Goal: Task Accomplishment & Management: Use online tool/utility

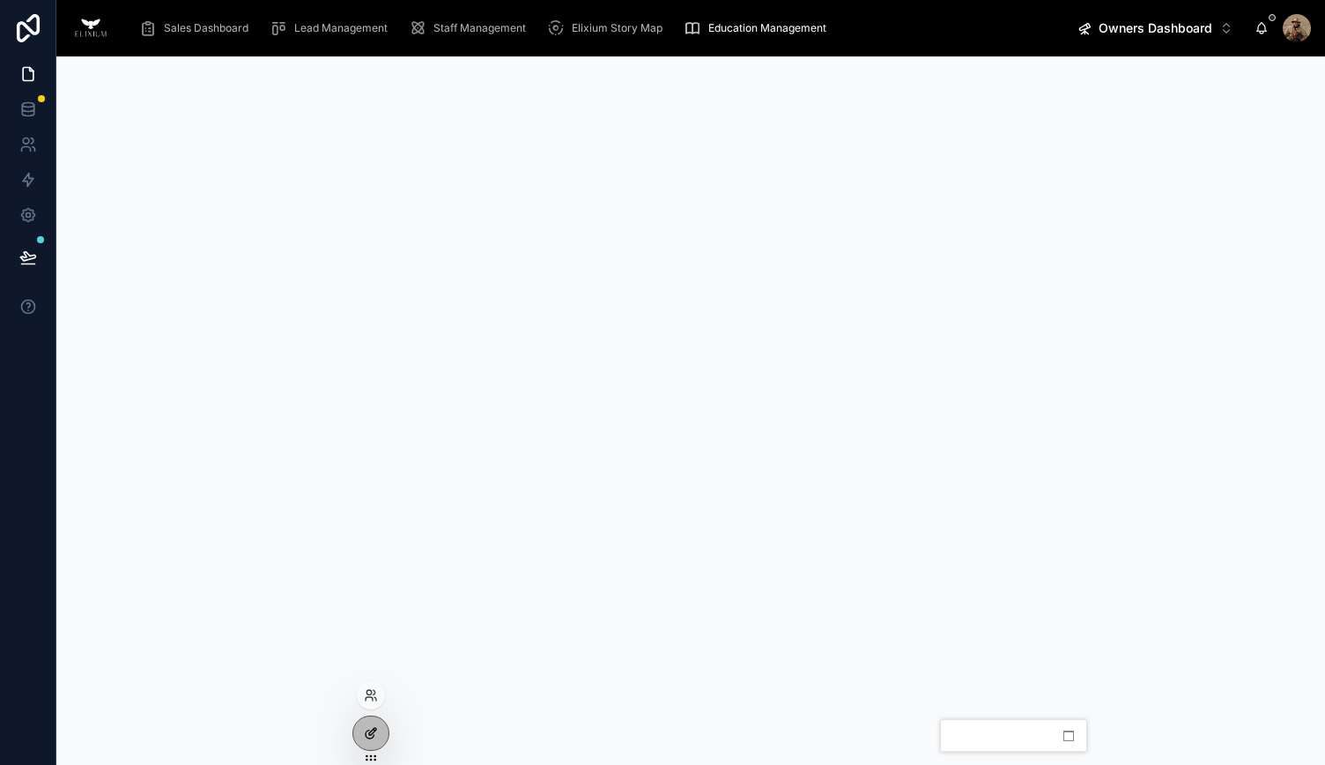
click at [369, 734] on icon at bounding box center [372, 731] width 7 height 7
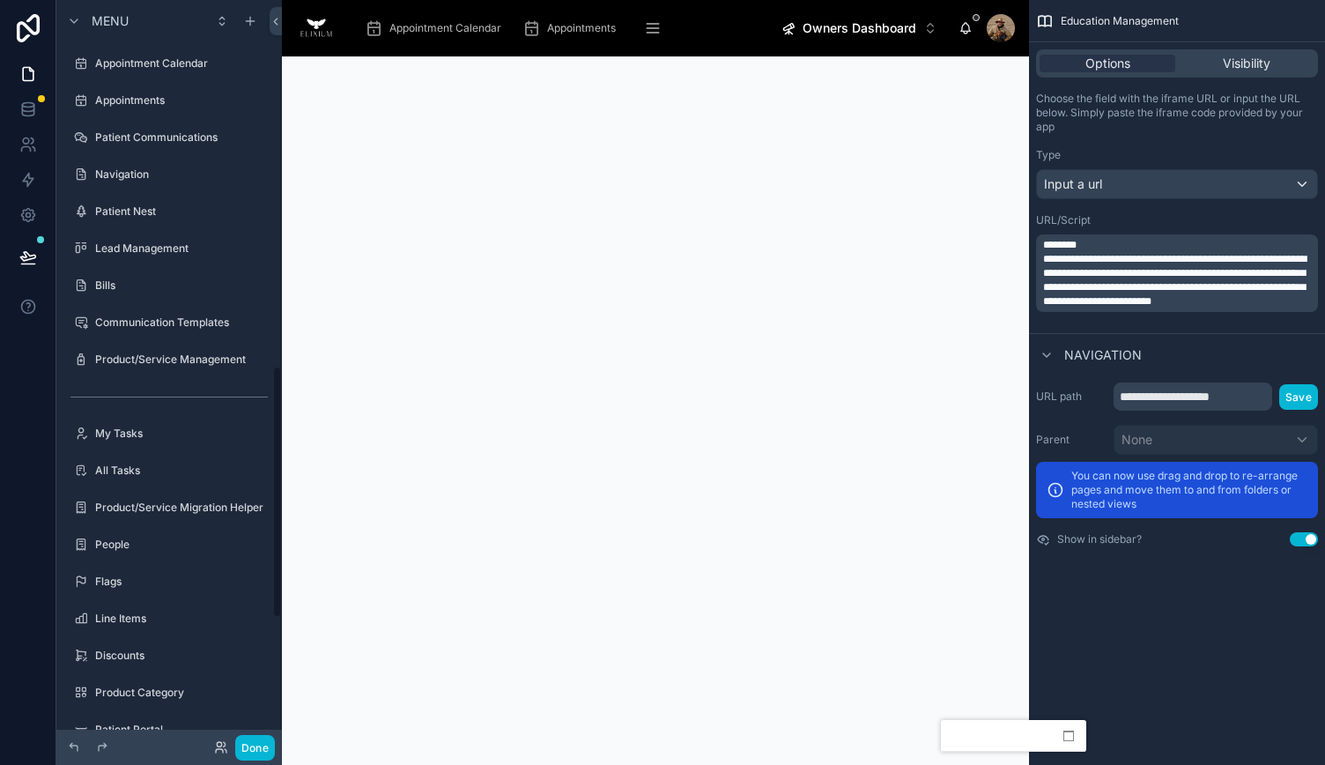
scroll to position [1078, 0]
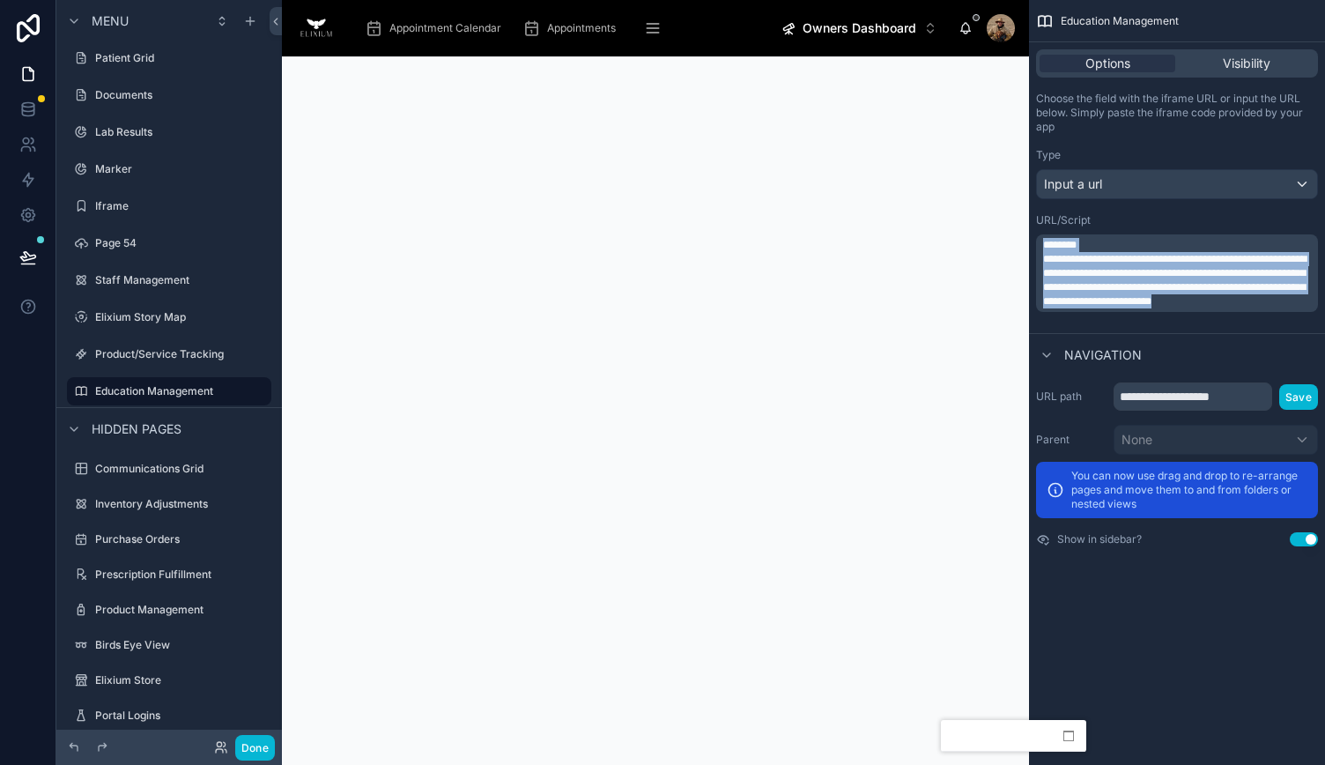
drag, startPoint x: 1108, startPoint y: 320, endPoint x: 1013, endPoint y: 234, distance: 127.9
click at [1013, 234] on div "**********" at bounding box center [803, 382] width 1043 height 765
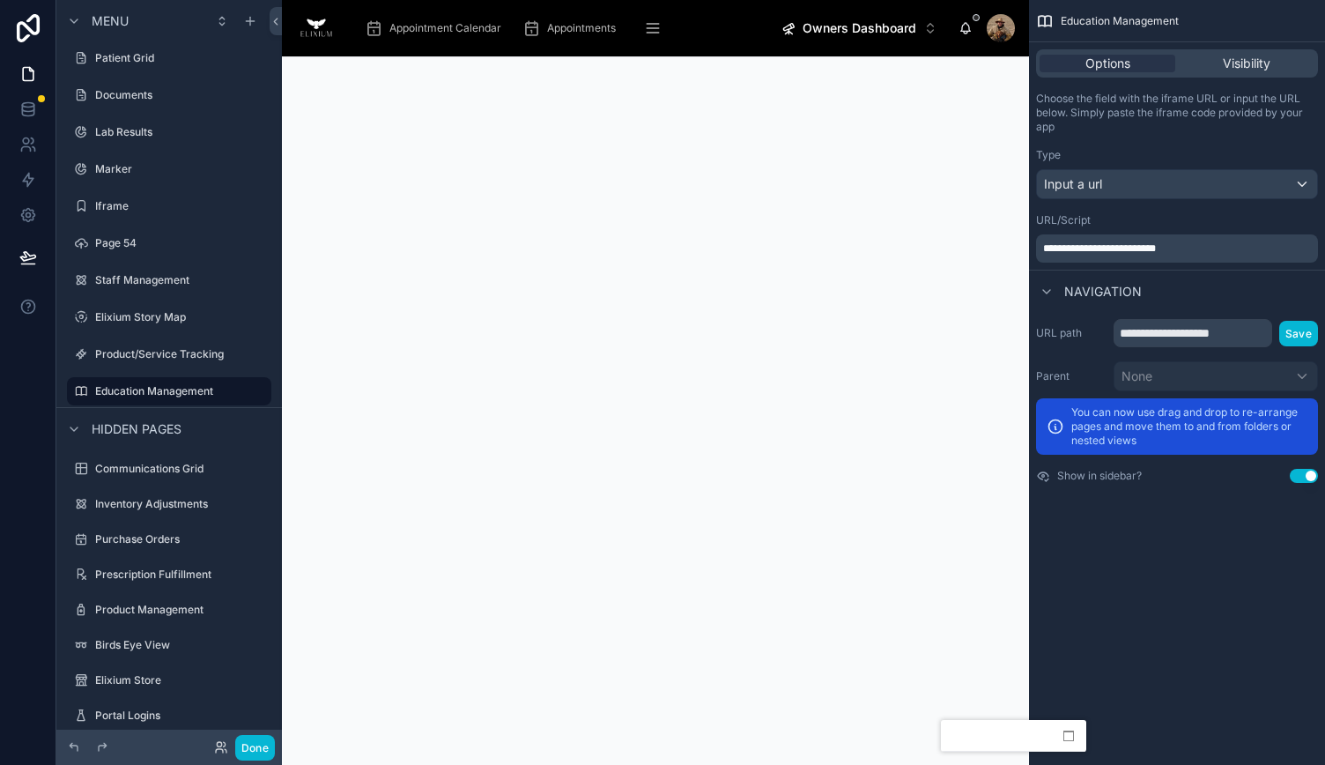
click at [1117, 216] on div "URL/Script" at bounding box center [1177, 220] width 282 height 14
click at [262, 747] on button "Done" at bounding box center [255, 748] width 40 height 26
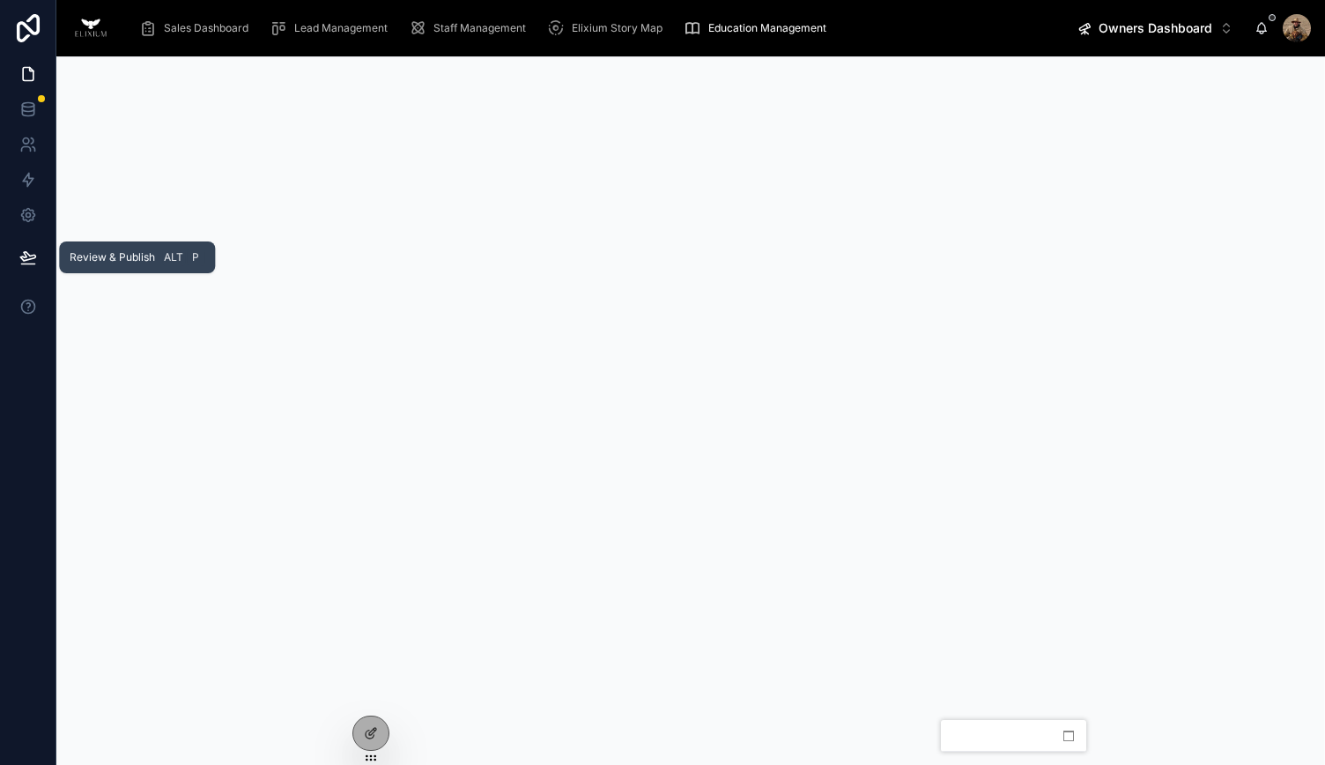
click at [25, 255] on icon at bounding box center [27, 256] width 15 height 9
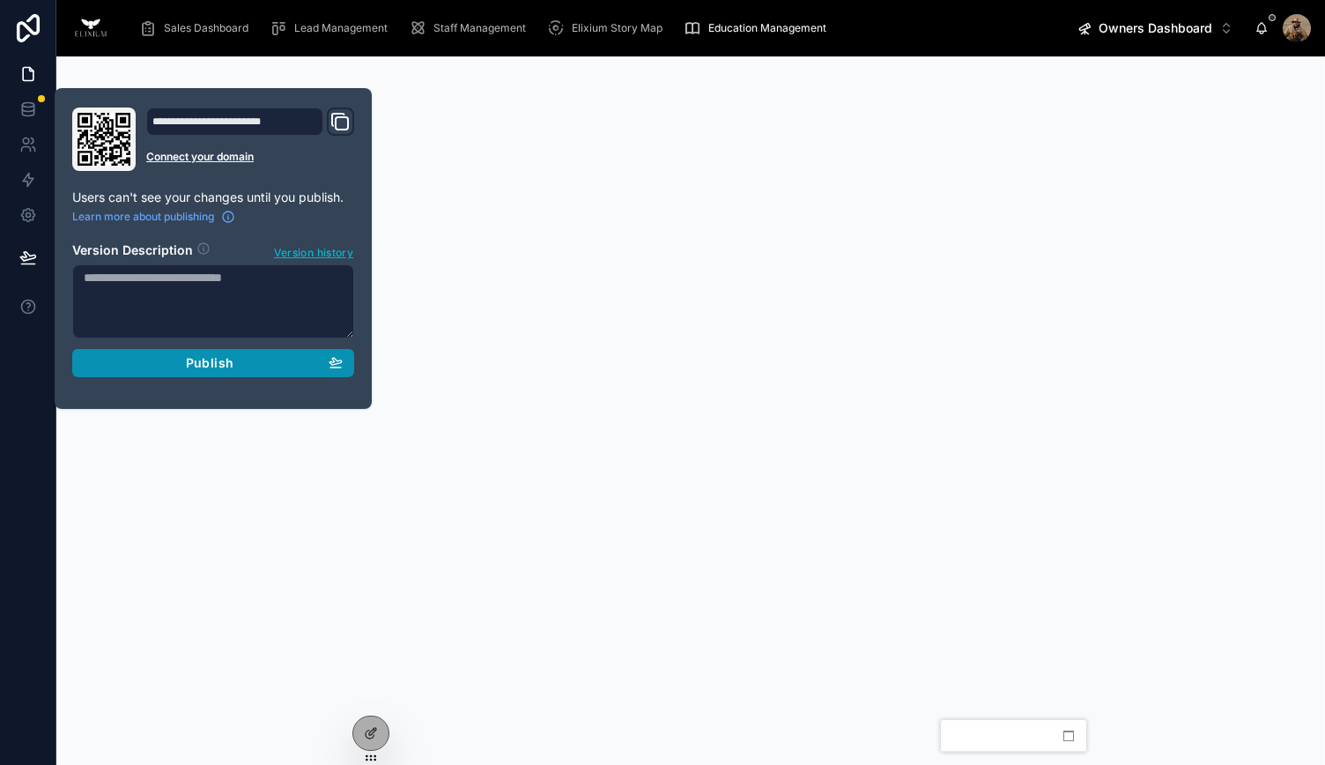
click at [134, 359] on div "Publish" at bounding box center [213, 363] width 259 height 16
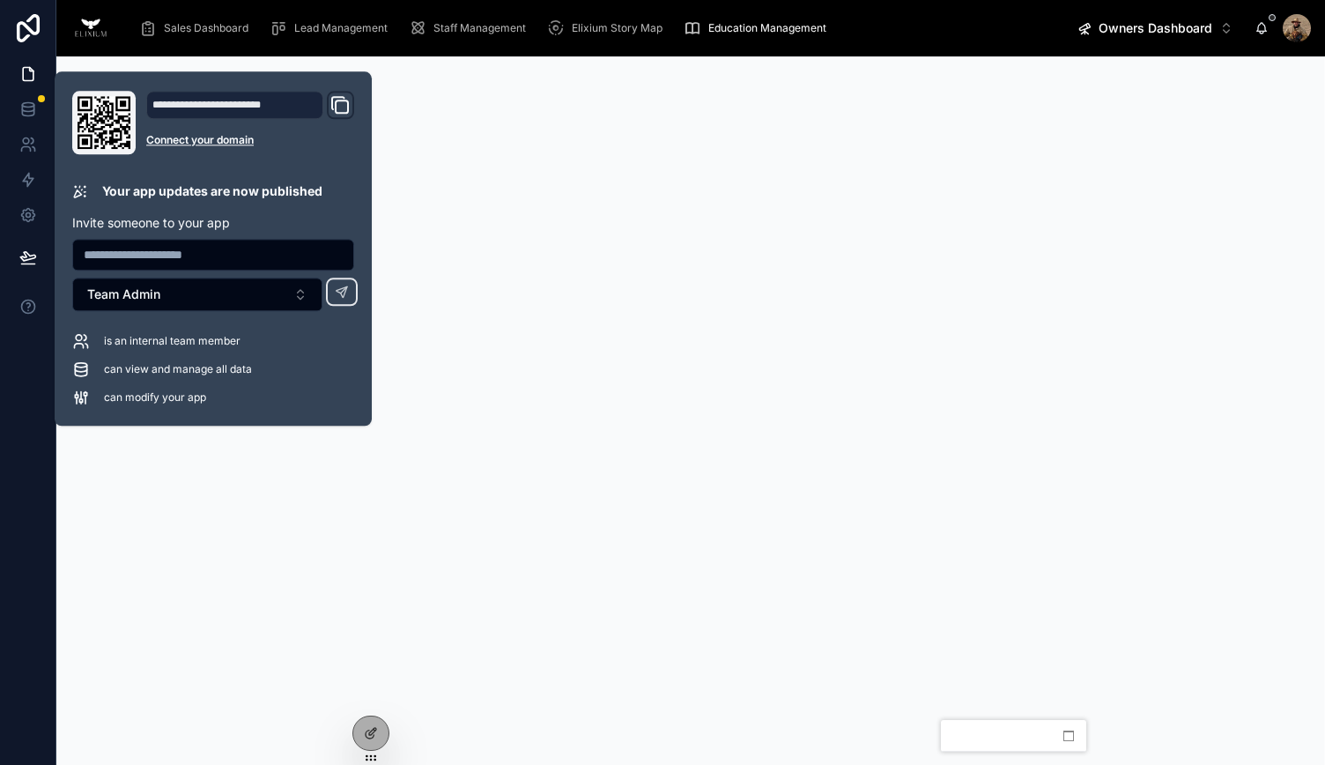
click at [30, 460] on div at bounding box center [28, 382] width 56 height 765
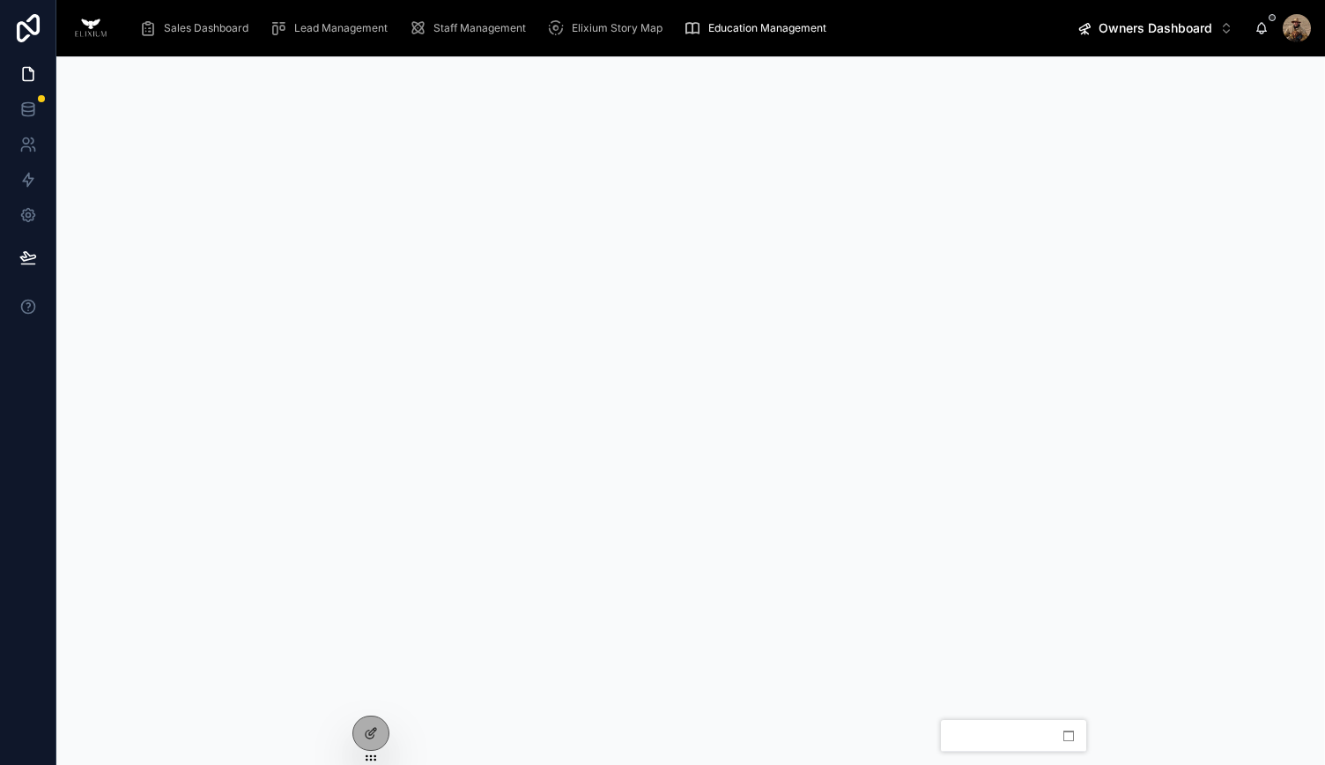
click at [332, 23] on span "Lead Management" at bounding box center [340, 28] width 93 height 14
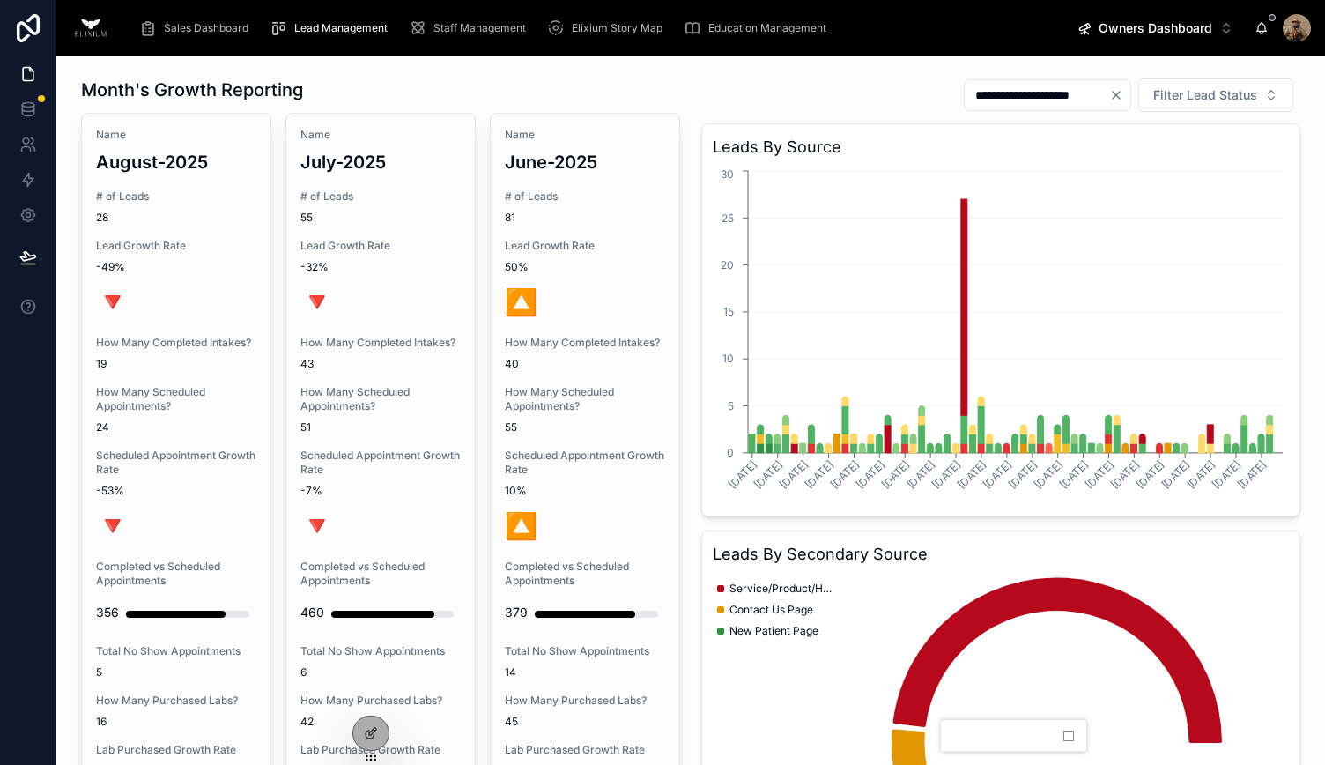
click at [190, 28] on span "Sales Dashboard" at bounding box center [206, 28] width 85 height 14
